Goal: Task Accomplishment & Management: Complete application form

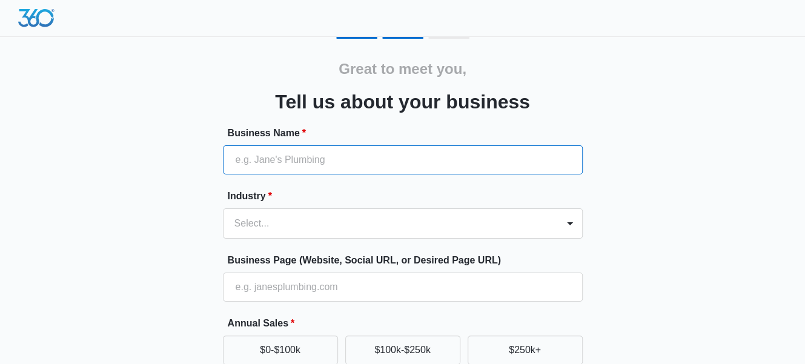
click at [318, 164] on input "Business Name *" at bounding box center [403, 159] width 360 height 29
type input "Feniks Freights LLC"
type input "[PHONE_NUMBER]"
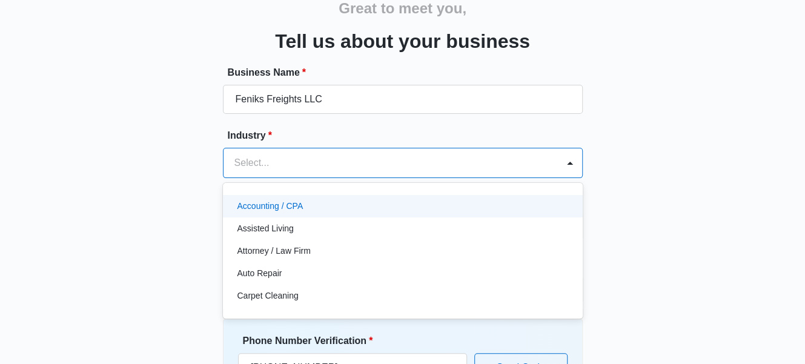
click at [278, 178] on div "49 results available. Use Up and Down to choose options, press Enter to select …" at bounding box center [403, 163] width 360 height 30
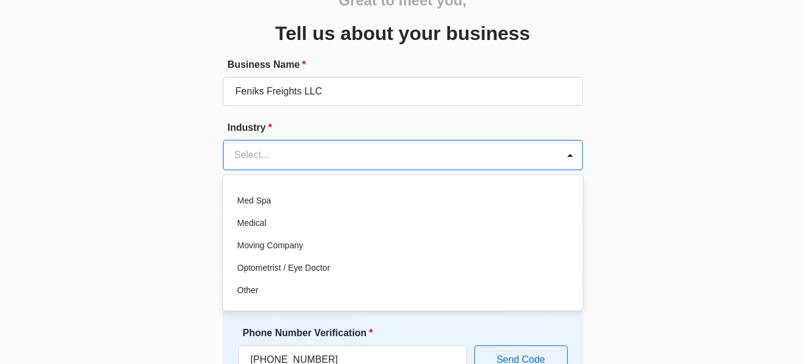
scroll to position [622, 0]
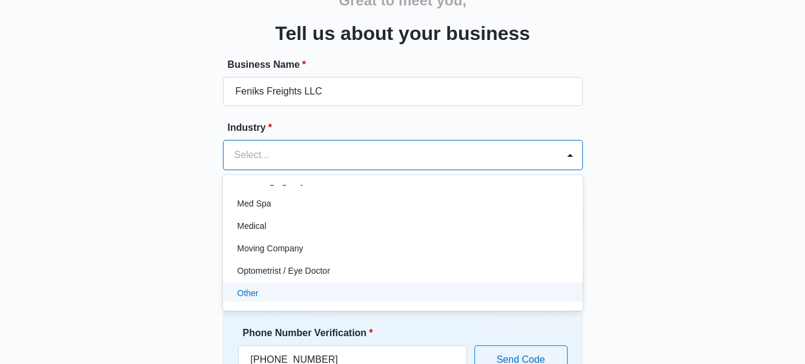
click at [254, 287] on p "Other" at bounding box center [248, 293] width 21 height 13
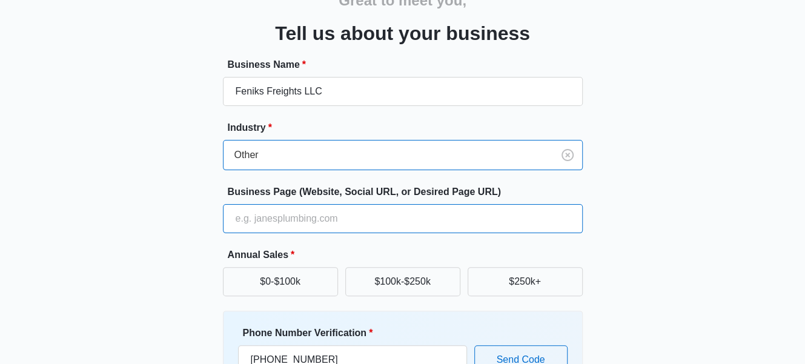
click at [303, 222] on input "Business Page (Website, Social URL, or Desired Page URL)" at bounding box center [403, 218] width 360 height 29
type input "[DOMAIN_NAME]"
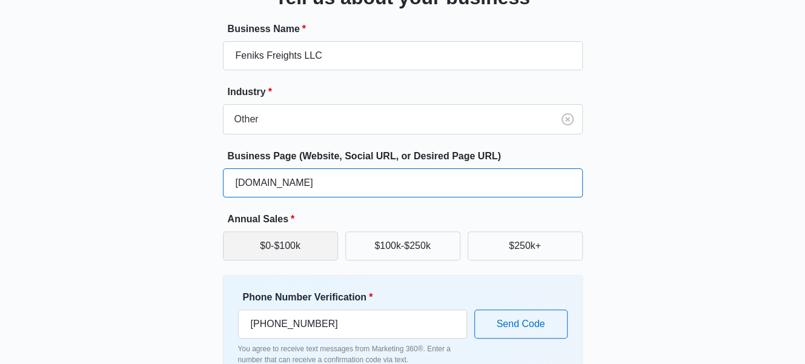
scroll to position [129, 0]
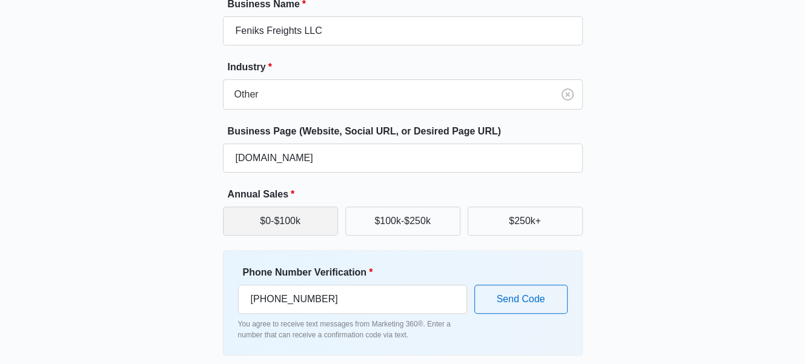
click at [320, 232] on button "$0-$100k" at bounding box center [280, 221] width 115 height 29
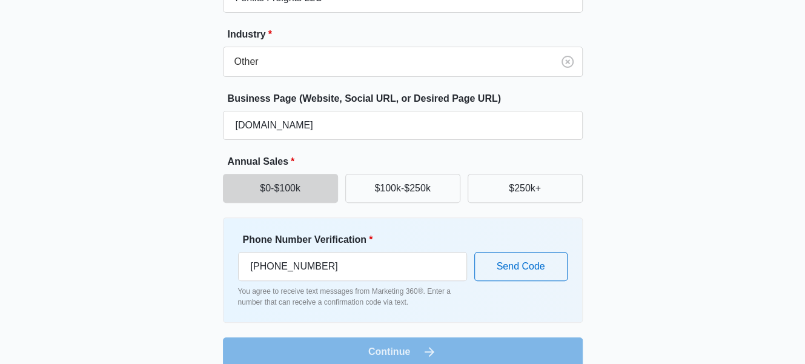
scroll to position [178, 0]
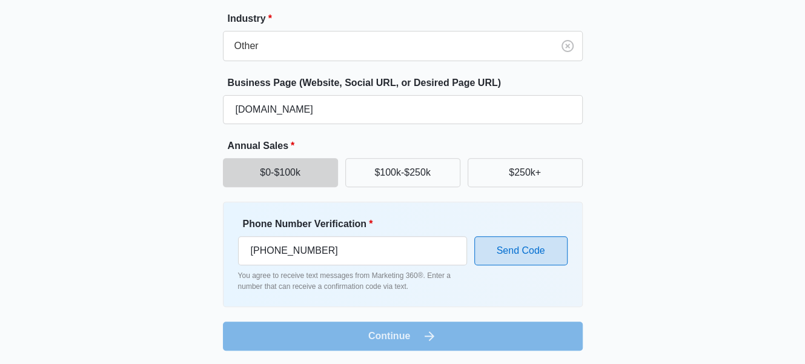
click at [520, 245] on button "Send Code" at bounding box center [521, 250] width 93 height 29
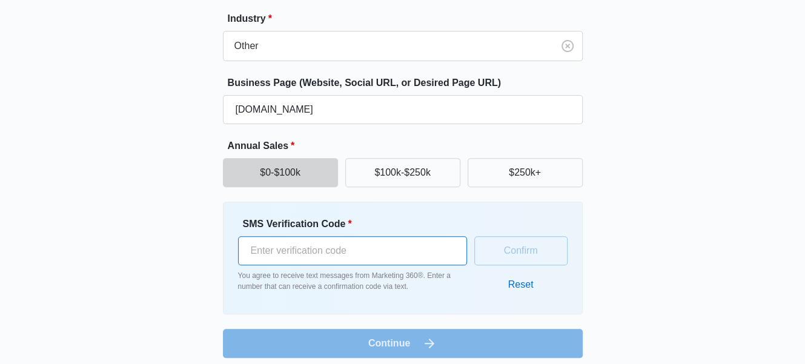
click at [345, 241] on input "SMS Verification Code *" at bounding box center [352, 250] width 229 height 29
type input "399383"
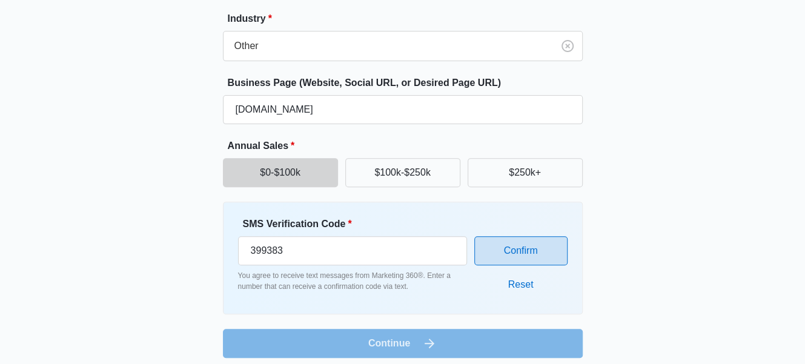
click at [525, 257] on button "Confirm" at bounding box center [521, 250] width 93 height 29
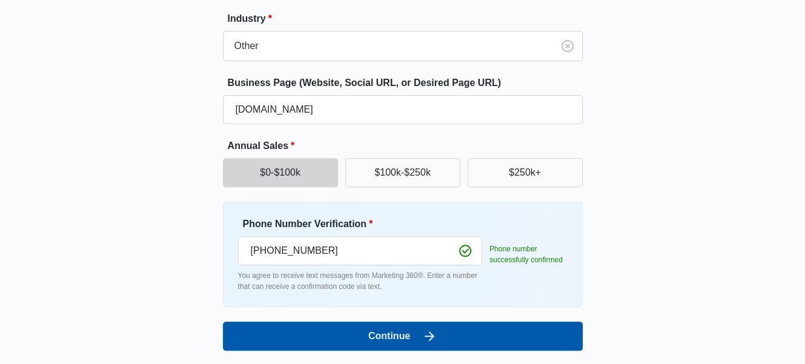
click at [401, 335] on button "Continue" at bounding box center [403, 336] width 360 height 29
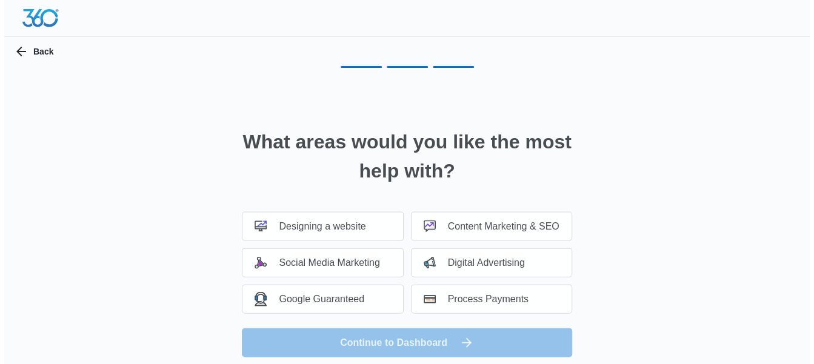
scroll to position [0, 0]
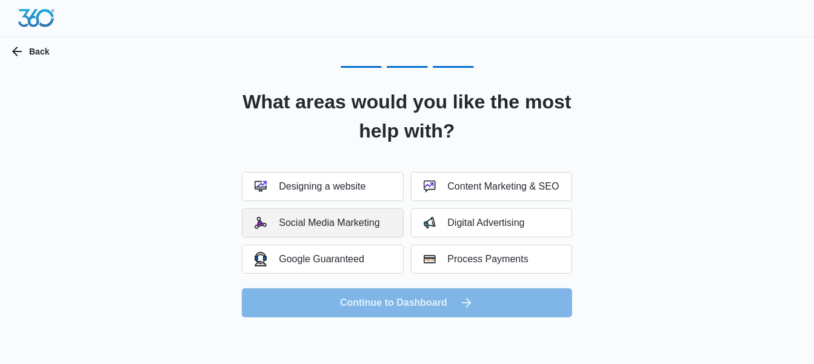
click at [344, 221] on div "Social Media Marketing" at bounding box center [317, 223] width 125 height 12
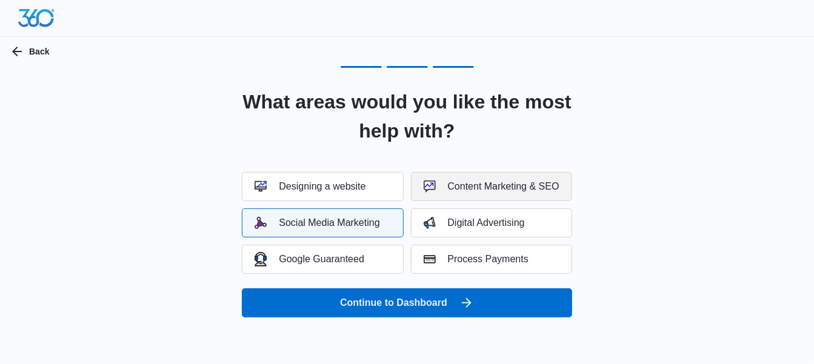
click at [467, 185] on div "Content Marketing & SEO" at bounding box center [492, 187] width 136 height 12
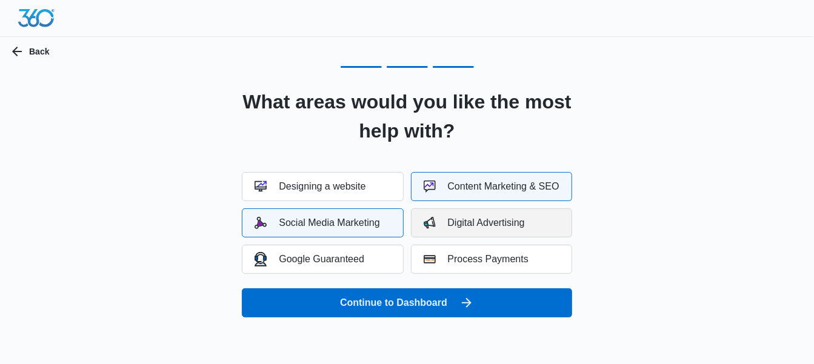
click at [438, 212] on button "Digital Advertising" at bounding box center [491, 222] width 161 height 29
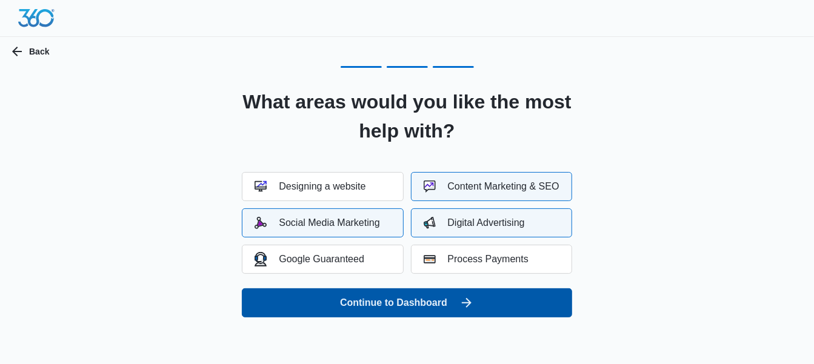
click at [339, 301] on button "Continue to Dashboard" at bounding box center [407, 302] width 330 height 29
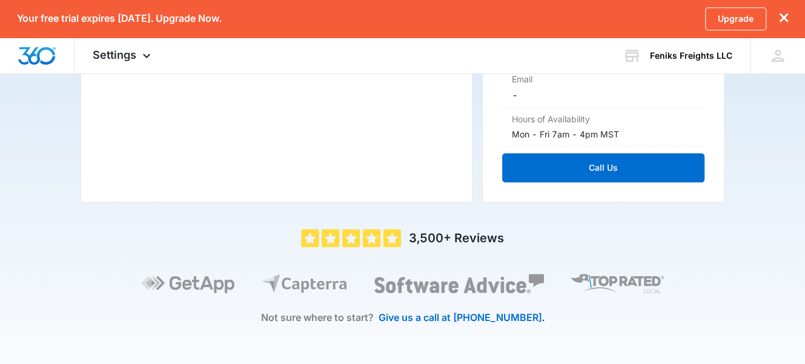
scroll to position [278, 0]
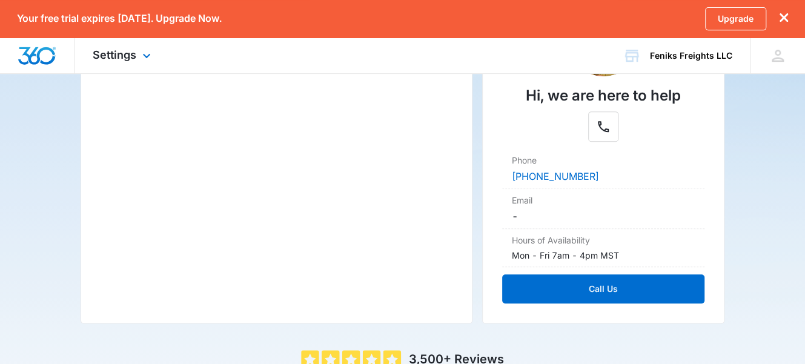
click at [136, 59] on div "Settings Apps Reputation Websites Forms CRM Email Shop Payments POS Ads Intelli…" at bounding box center [124, 56] width 98 height 36
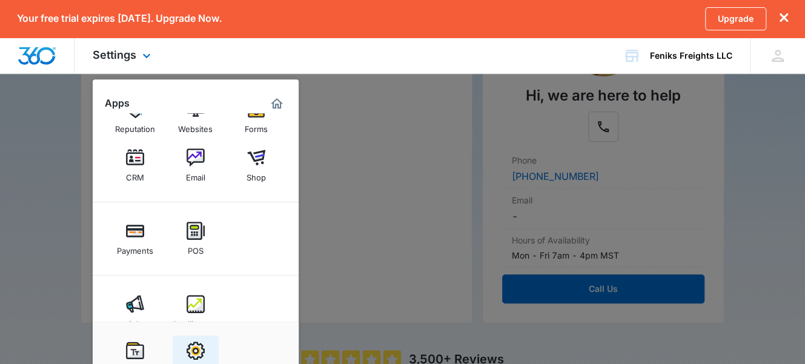
scroll to position [59, 0]
